Goal: Find specific page/section: Find specific page/section

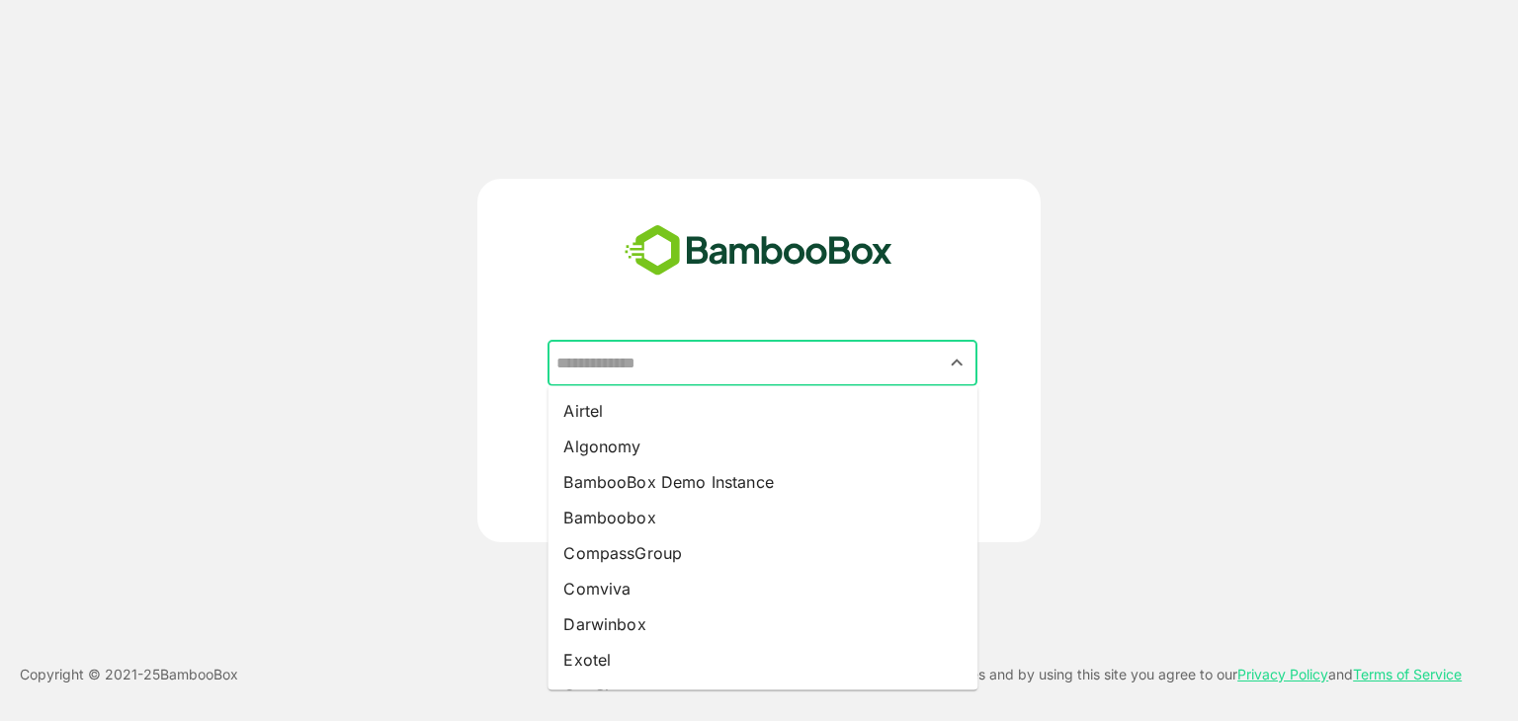
click at [629, 361] on input "text" at bounding box center [762, 364] width 422 height 38
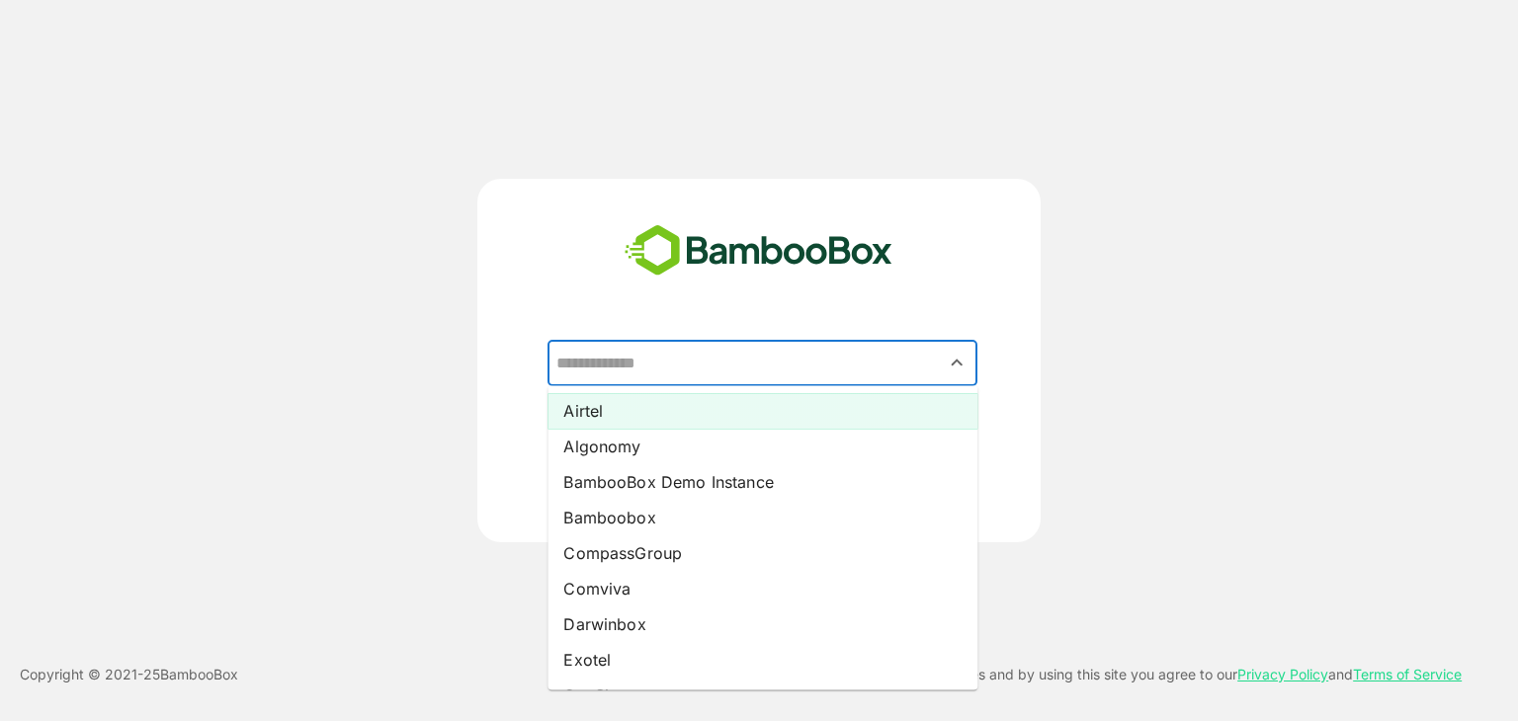
click at [613, 408] on li "Airtel" at bounding box center [763, 411] width 430 height 36
type input "******"
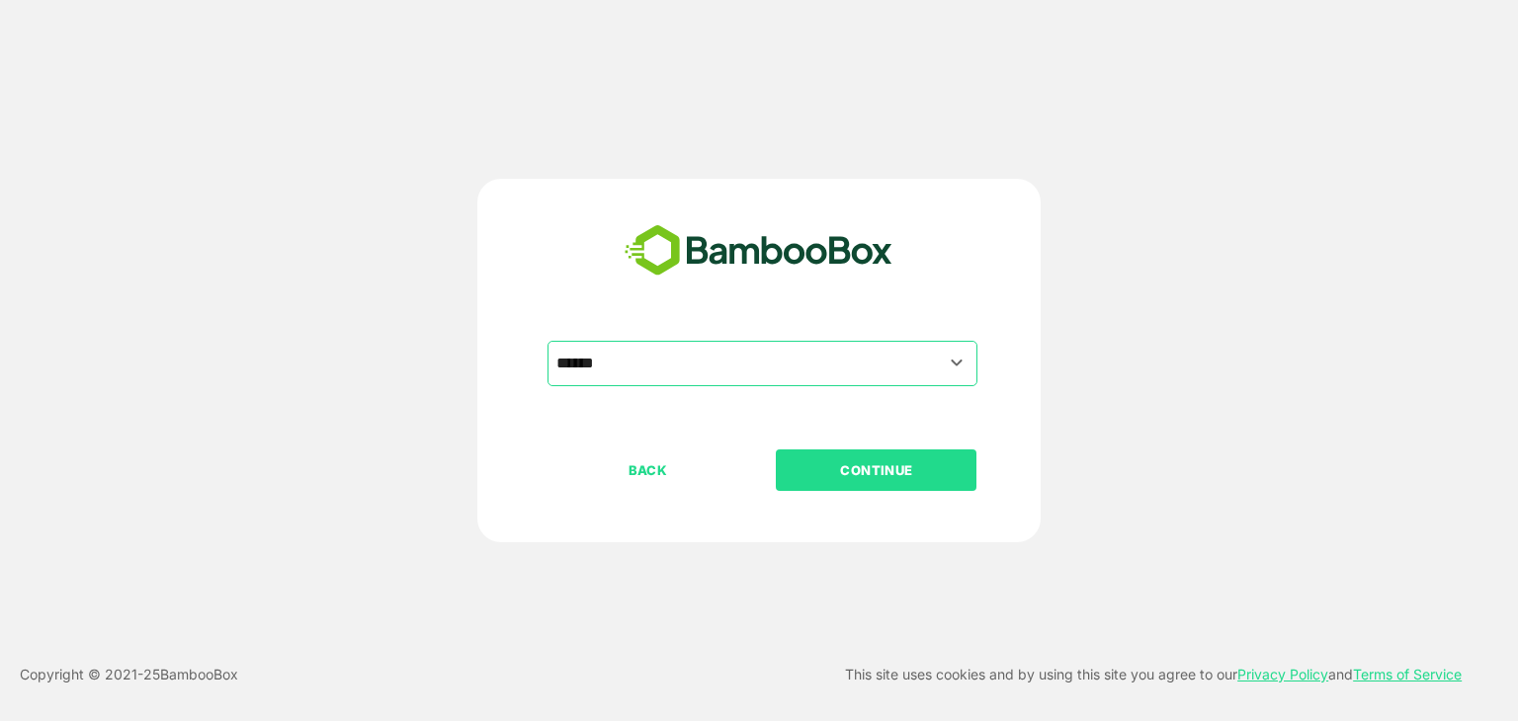
click at [882, 471] on p "CONTINUE" at bounding box center [877, 471] width 198 height 22
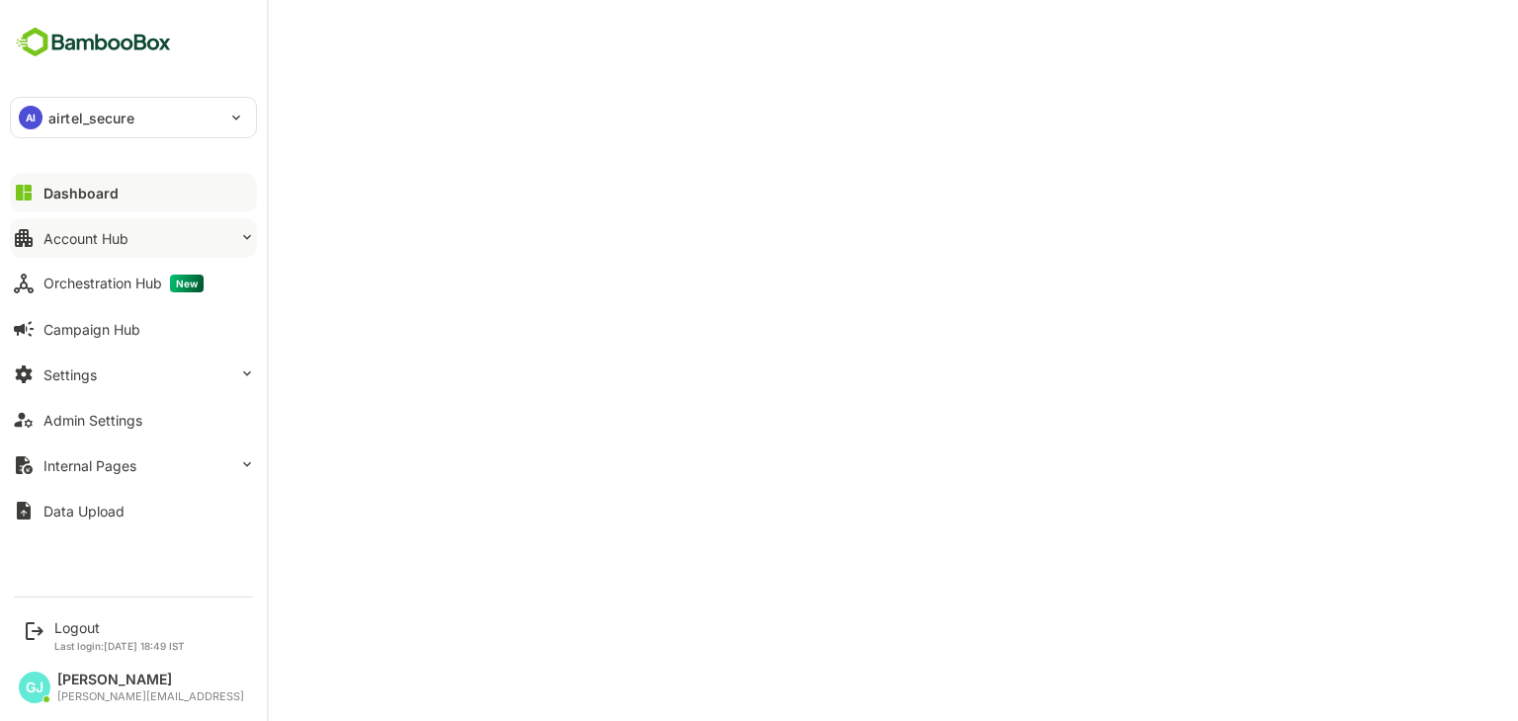
click at [95, 234] on div "Account Hub" at bounding box center [85, 238] width 85 height 17
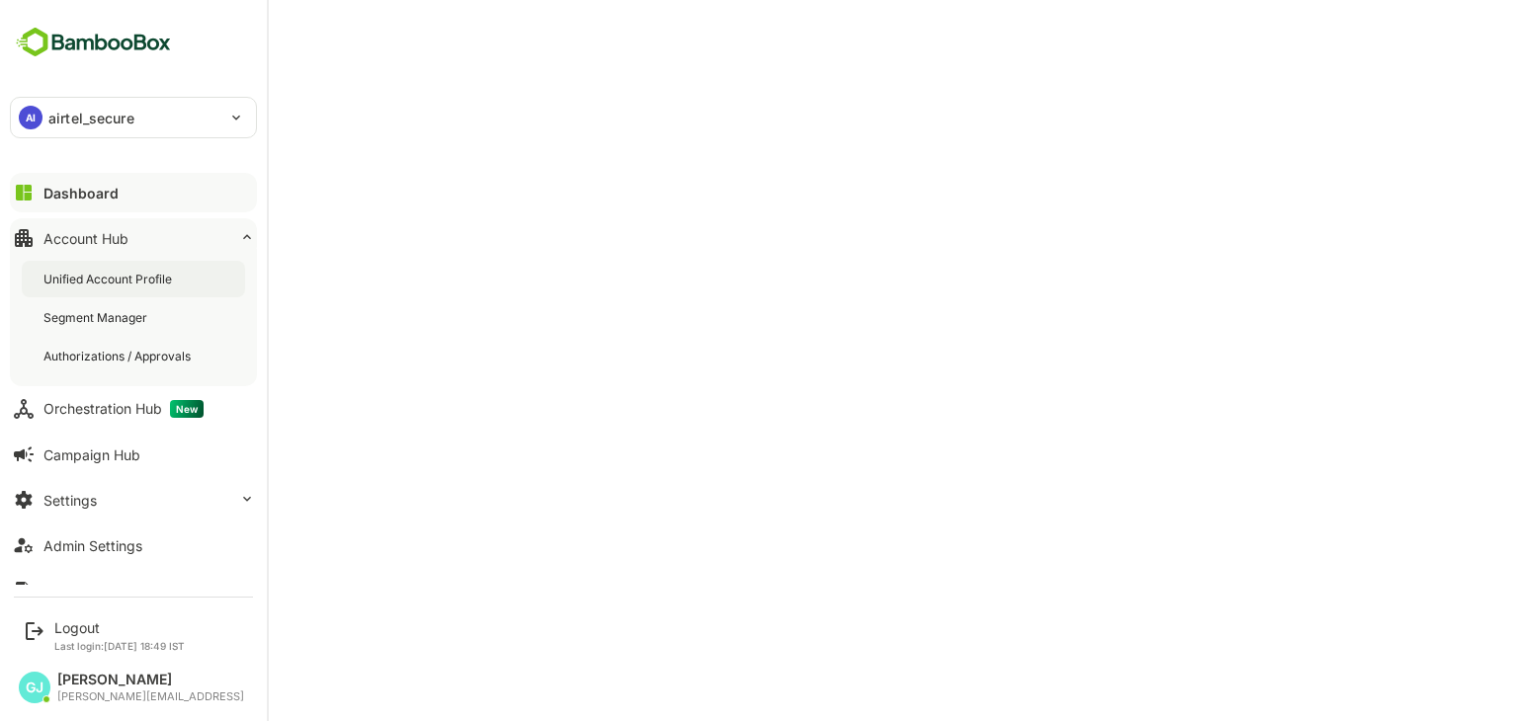
click at [95, 275] on div "Unified Account Profile" at bounding box center [109, 279] width 132 height 17
